Goal: Task Accomplishment & Management: Complete application form

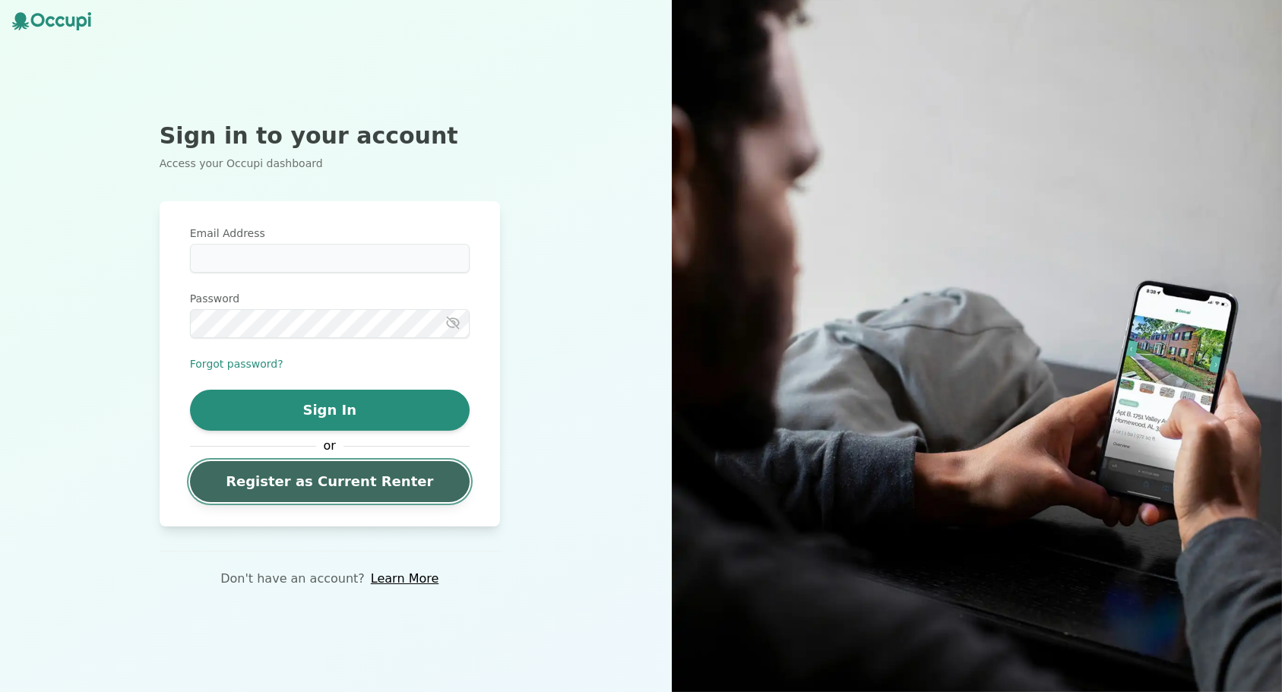
click at [311, 479] on link "Register as Current Renter" at bounding box center [330, 481] width 280 height 41
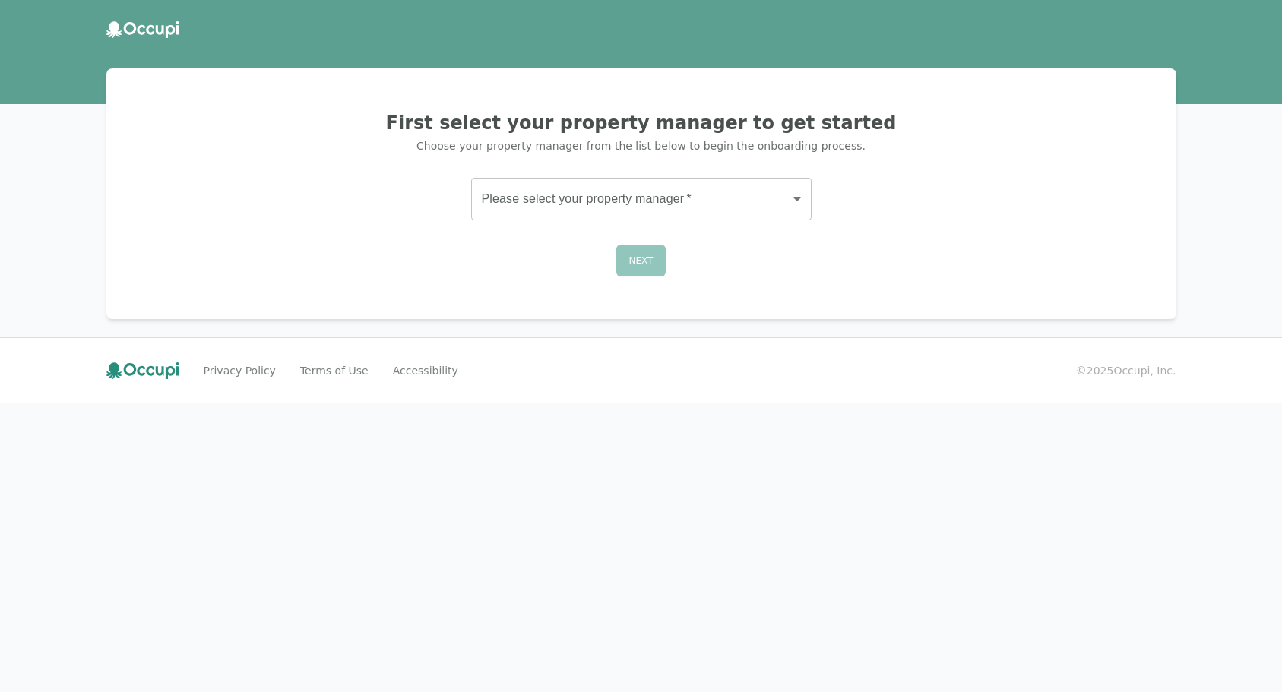
click at [603, 187] on body "First select your property manager to get started Choose your property manager …" at bounding box center [641, 346] width 1282 height 692
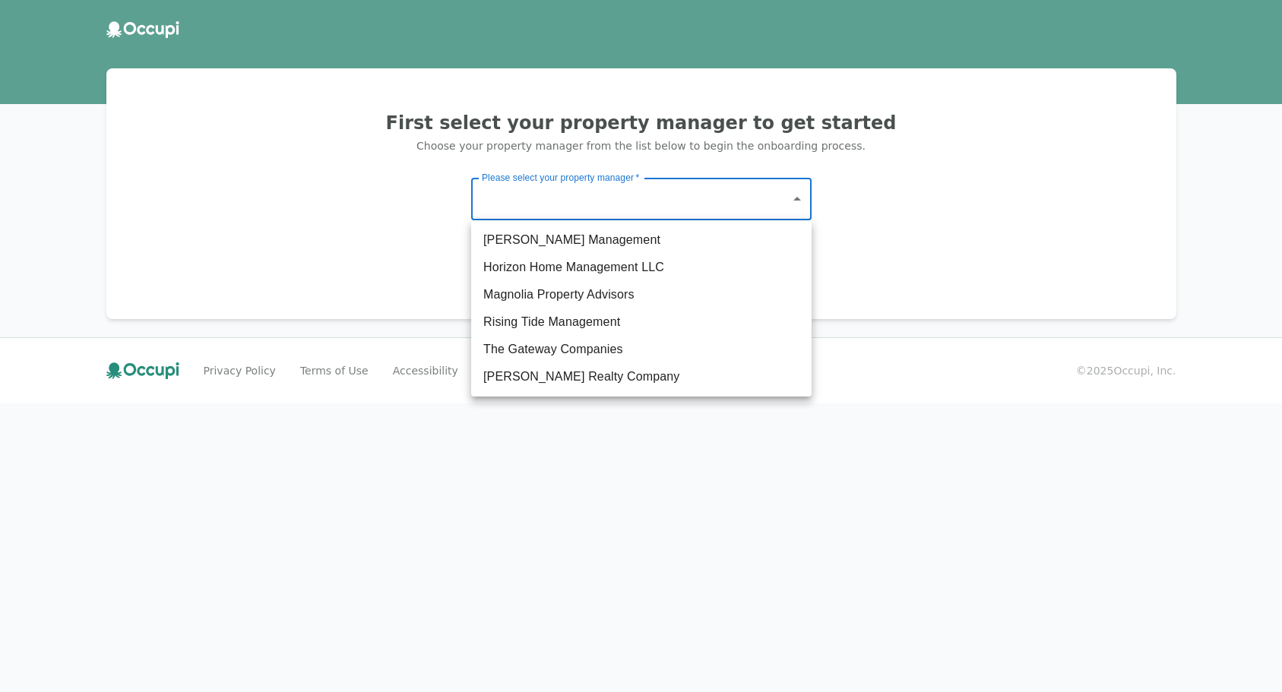
click at [529, 347] on li "The Gateway Companies" at bounding box center [641, 349] width 340 height 27
type input "**********"
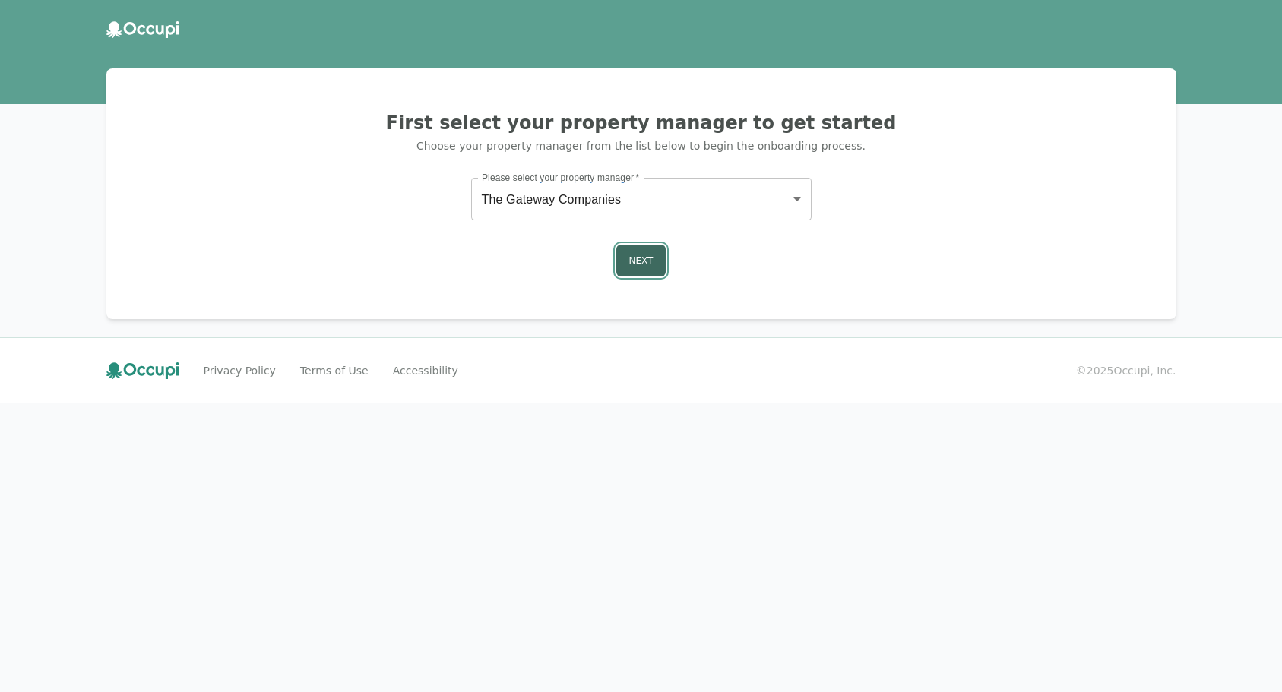
click at [648, 257] on button "Next" at bounding box center [641, 261] width 50 height 32
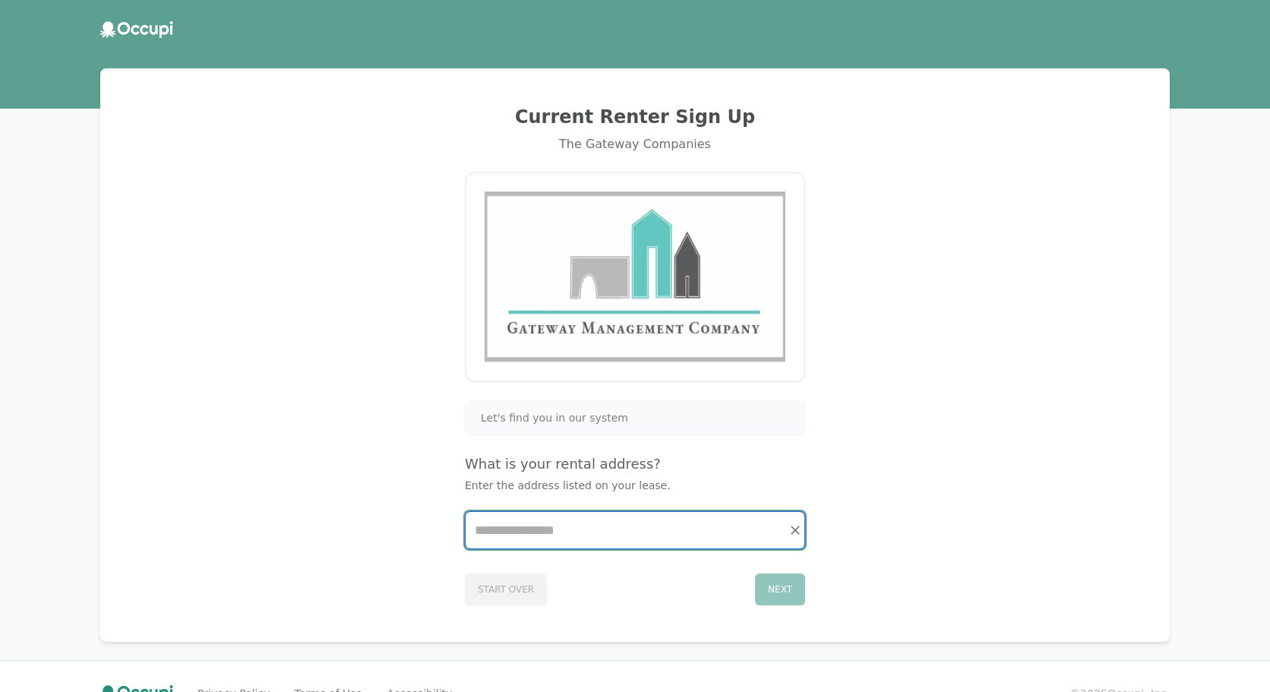
click at [522, 529] on input "Start typing..." at bounding box center [635, 530] width 339 height 36
type input "*"
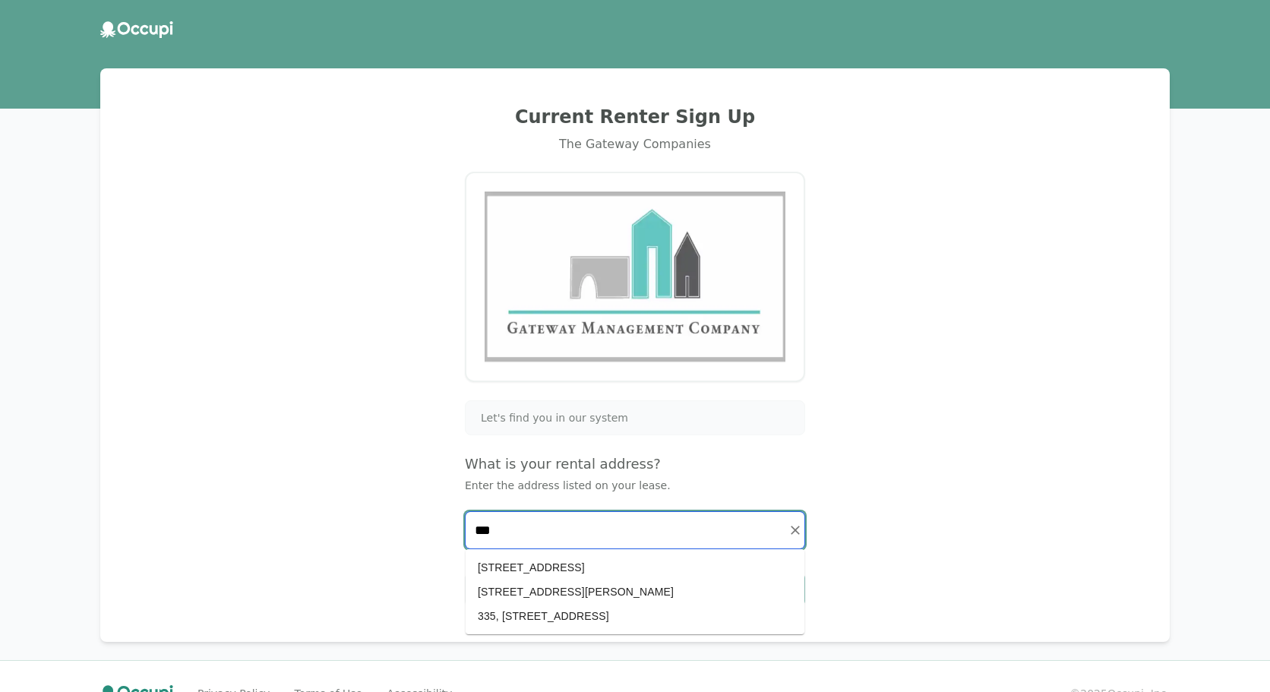
drag, startPoint x: 533, startPoint y: 526, endPoint x: 451, endPoint y: 532, distance: 82.3
click at [451, 532] on div "Current Renter Sign Up The Gateway Companies Let's find you in our system What …" at bounding box center [635, 355] width 1033 height 537
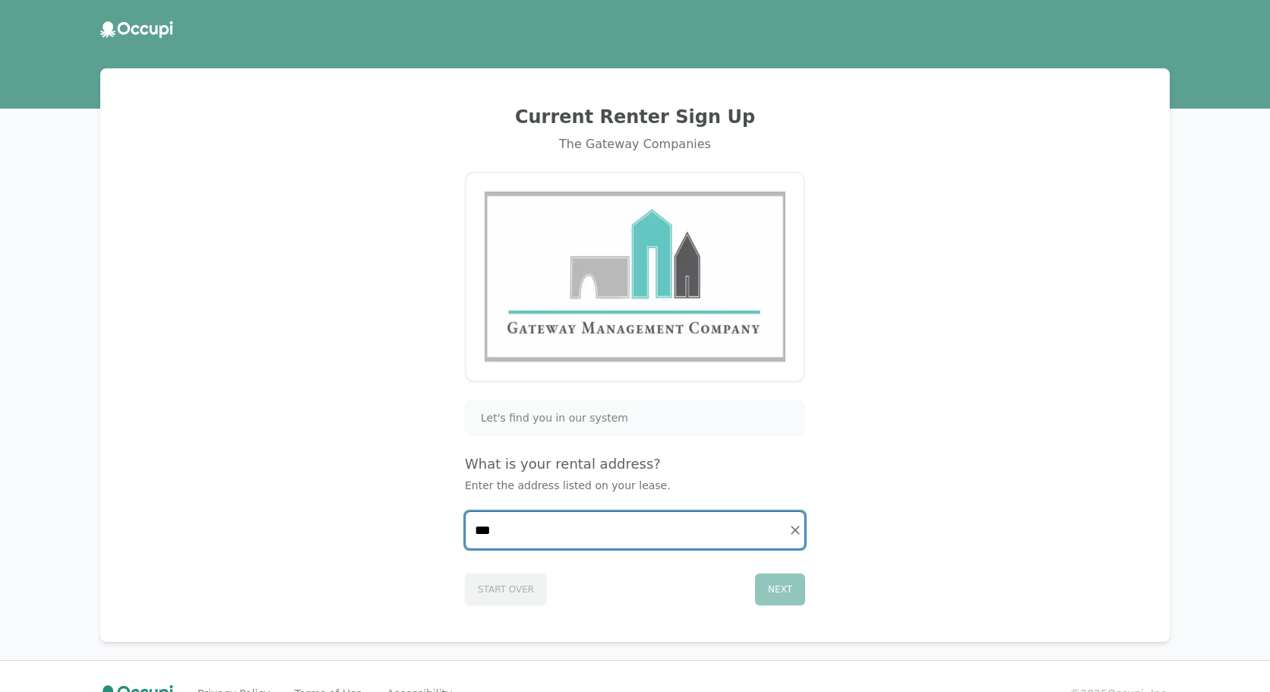
type input "****"
click at [795, 533] on icon "Clear" at bounding box center [795, 530] width 15 height 15
